Goal: Information Seeking & Learning: Learn about a topic

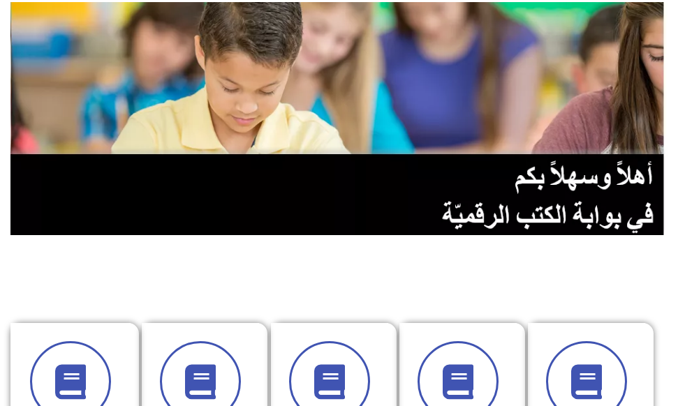
scroll to position [209, 0]
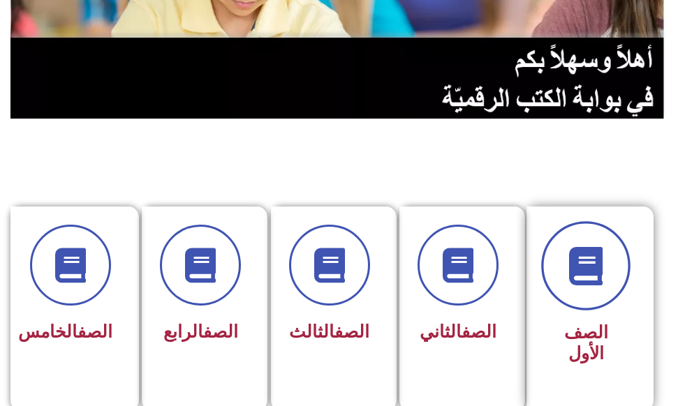
click at [605, 274] on icon at bounding box center [586, 265] width 38 height 38
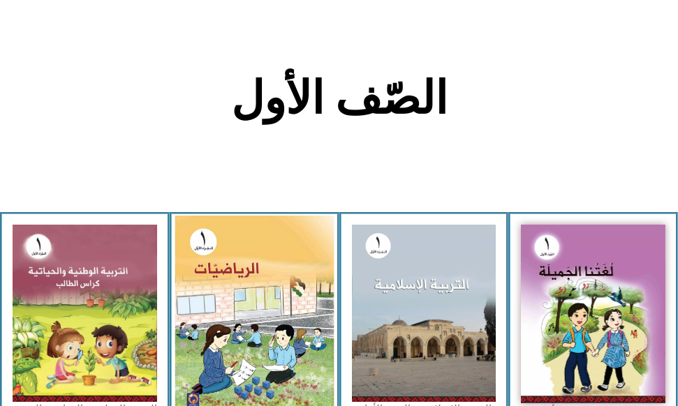
scroll to position [349, 0]
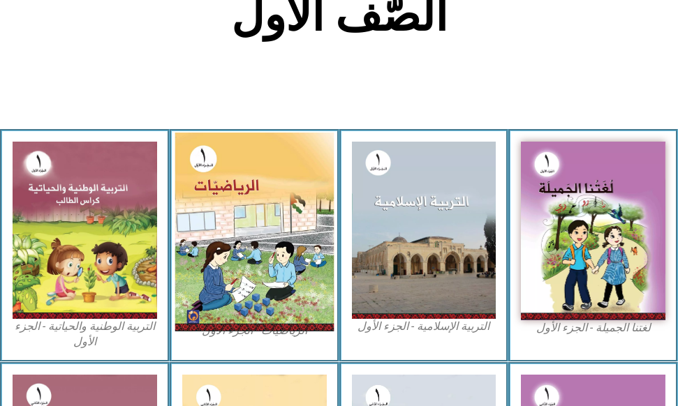
click at [246, 256] on img at bounding box center [254, 232] width 158 height 199
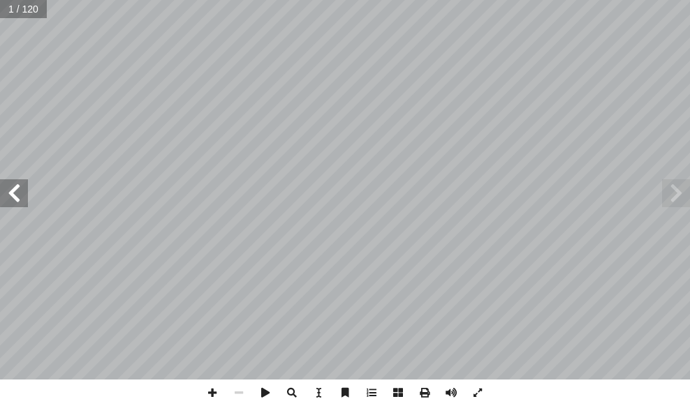
click at [7, 198] on span at bounding box center [14, 193] width 28 height 28
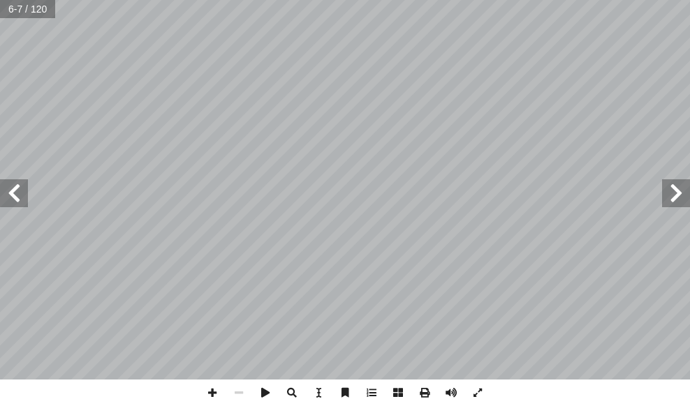
click at [7, 198] on span at bounding box center [14, 193] width 28 height 28
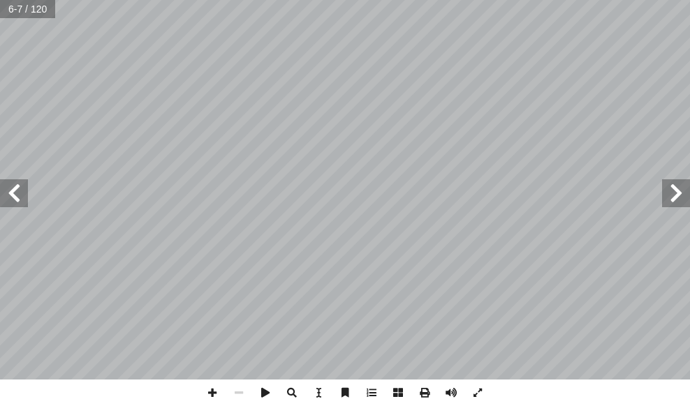
click at [7, 198] on span at bounding box center [14, 193] width 28 height 28
click at [14, 189] on span at bounding box center [14, 193] width 28 height 28
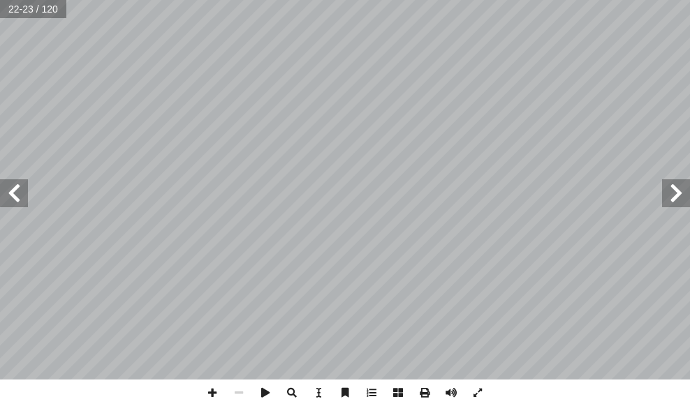
click at [10, 195] on span at bounding box center [14, 193] width 28 height 28
click at [208, 392] on span at bounding box center [212, 393] width 27 height 27
click at [239, 393] on span at bounding box center [239, 393] width 27 height 27
click at [226, 0] on html "الصفحة الرئيسية الصف الأول الصف الثاني الصف الثالث الصف الرابع الصف الخامس الصف…" at bounding box center [345, 47] width 690 height 94
